Goal: Task Accomplishment & Management: Complete application form

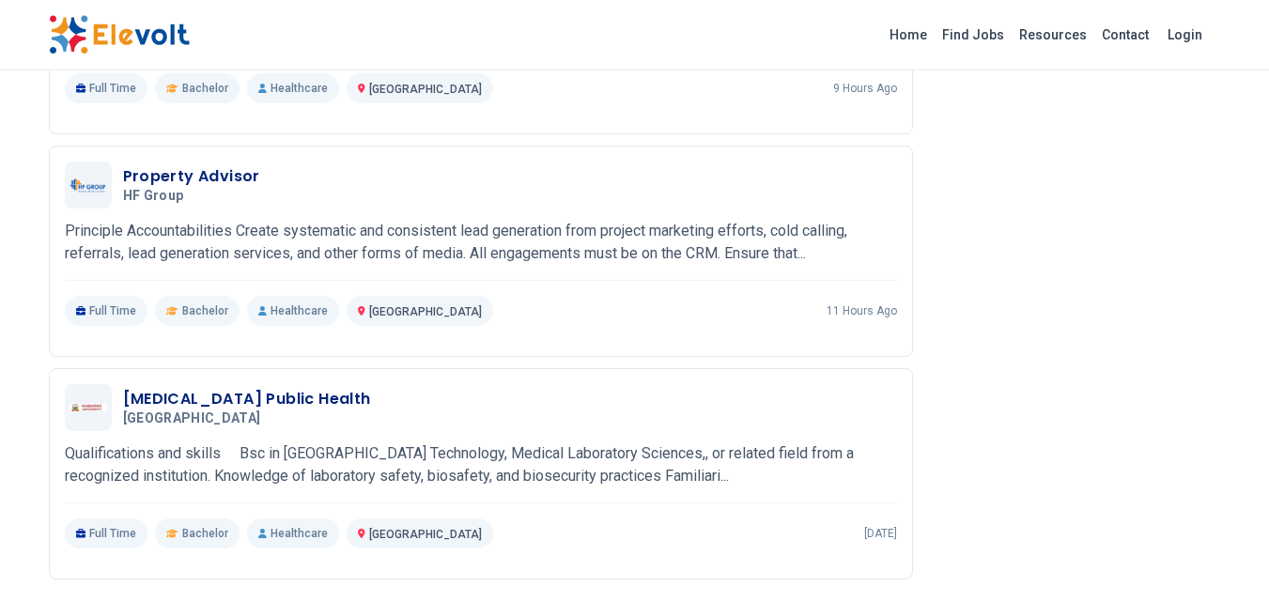
scroll to position [1278, 0]
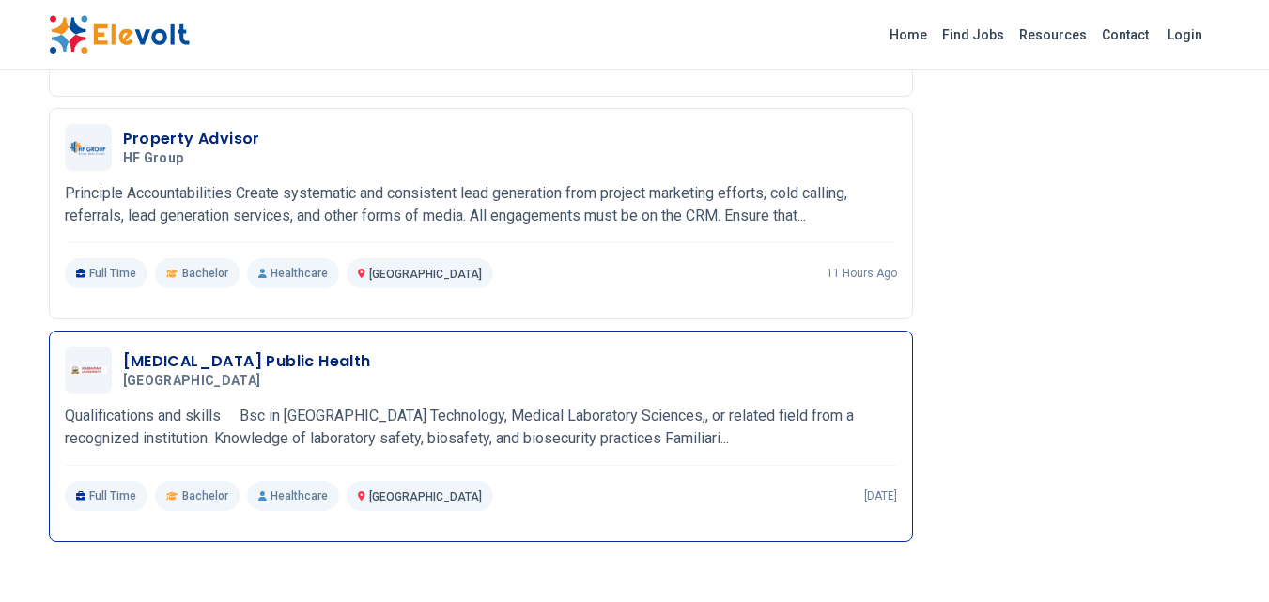
click at [220, 364] on h3 "Laboratory Technician Public Health" at bounding box center [247, 361] width 248 height 23
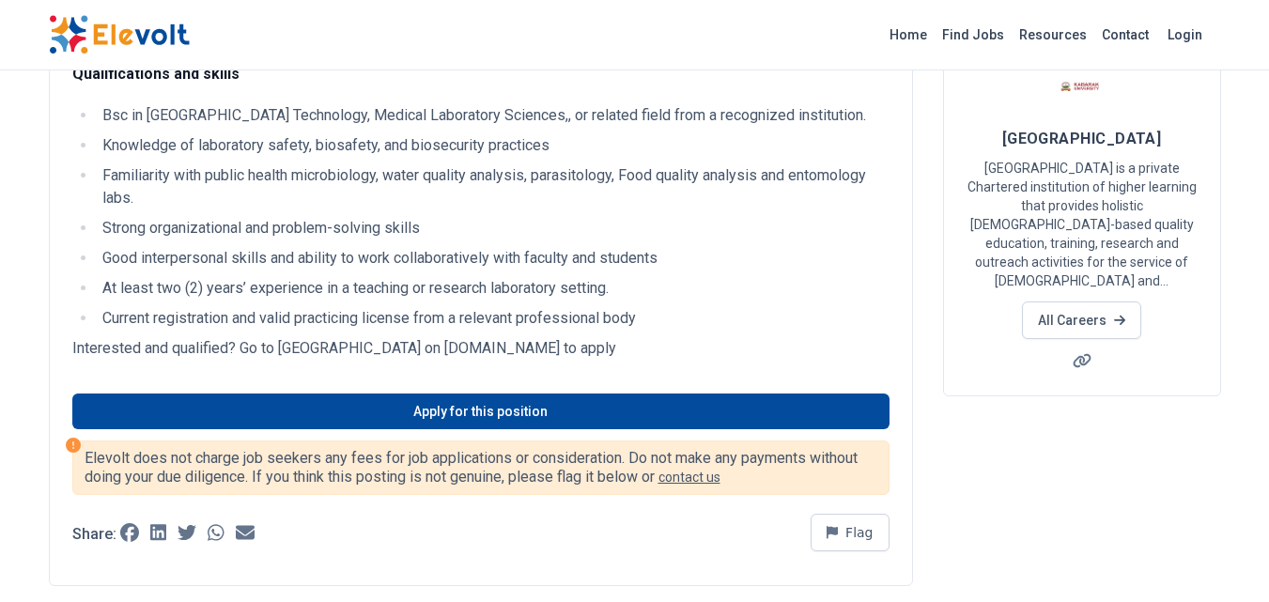
scroll to position [188, 0]
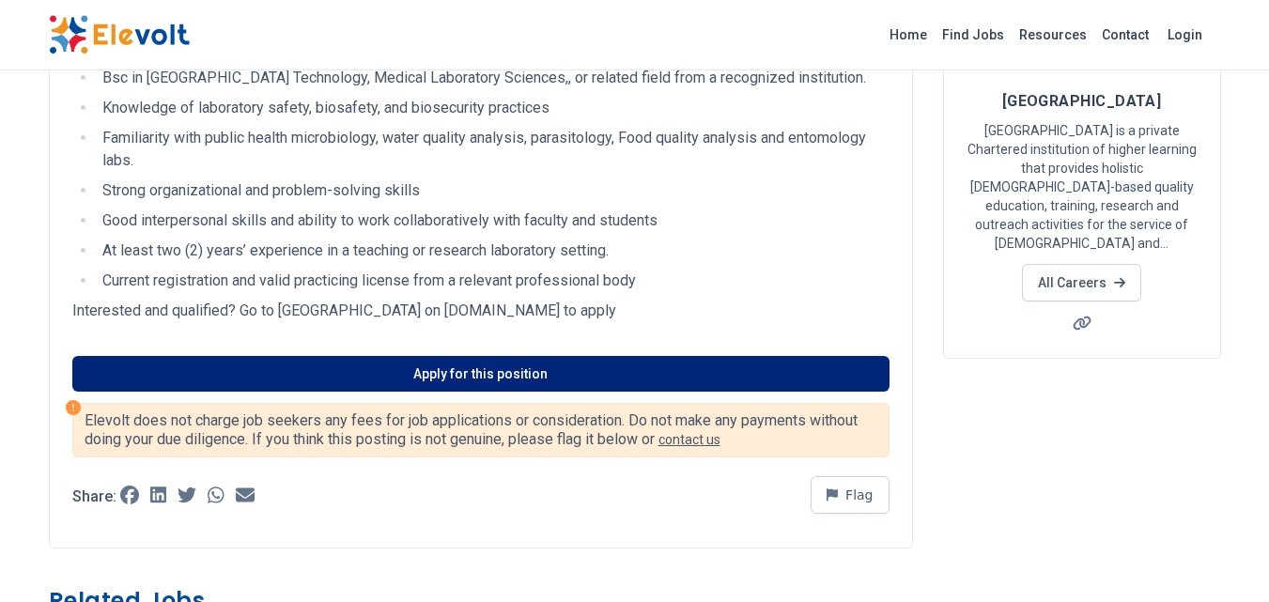
click at [488, 392] on link "Apply for this position" at bounding box center [480, 374] width 817 height 36
